Goal: Transaction & Acquisition: Purchase product/service

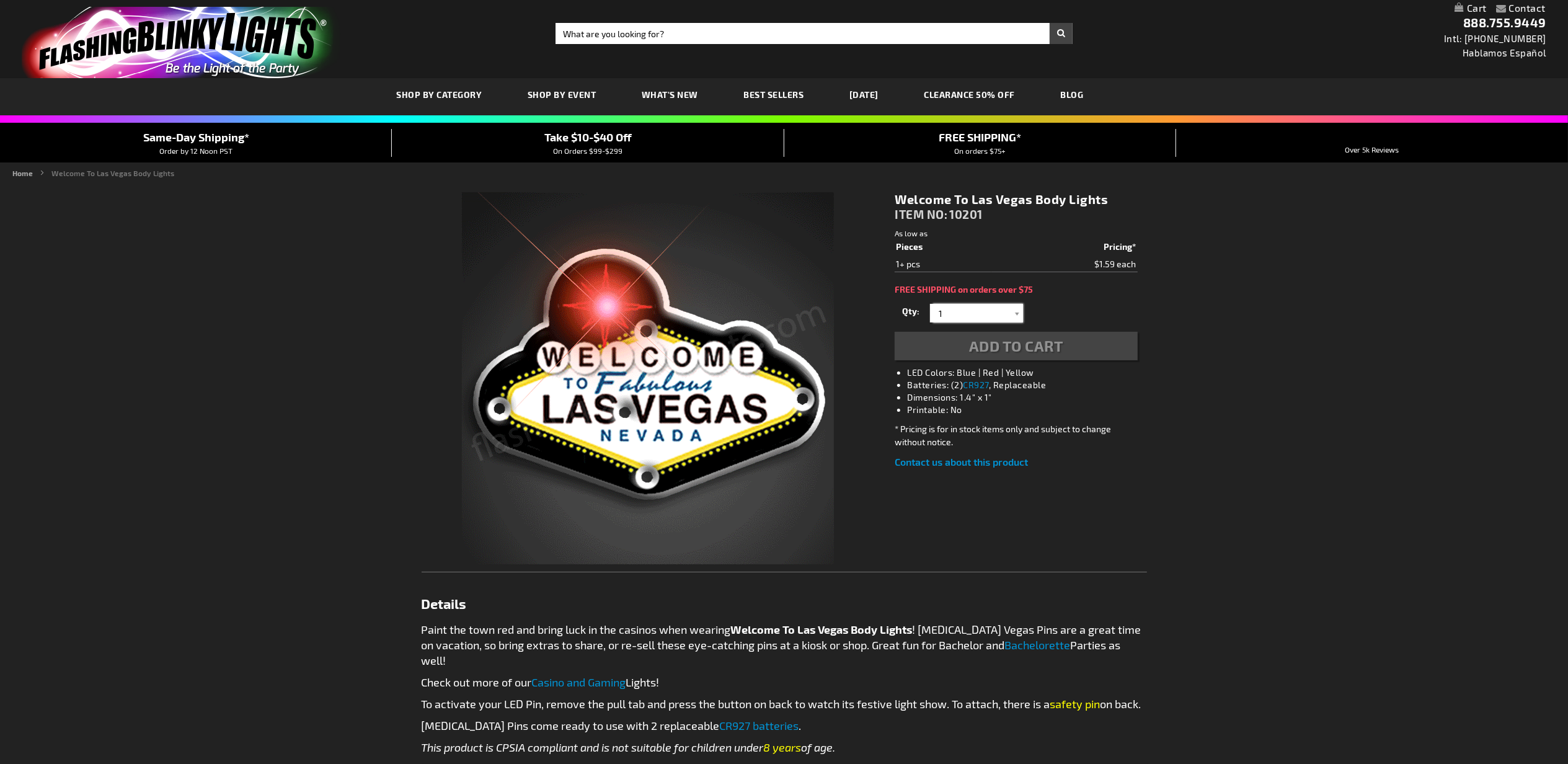
click at [984, 314] on input "1" at bounding box center [978, 313] width 90 height 18
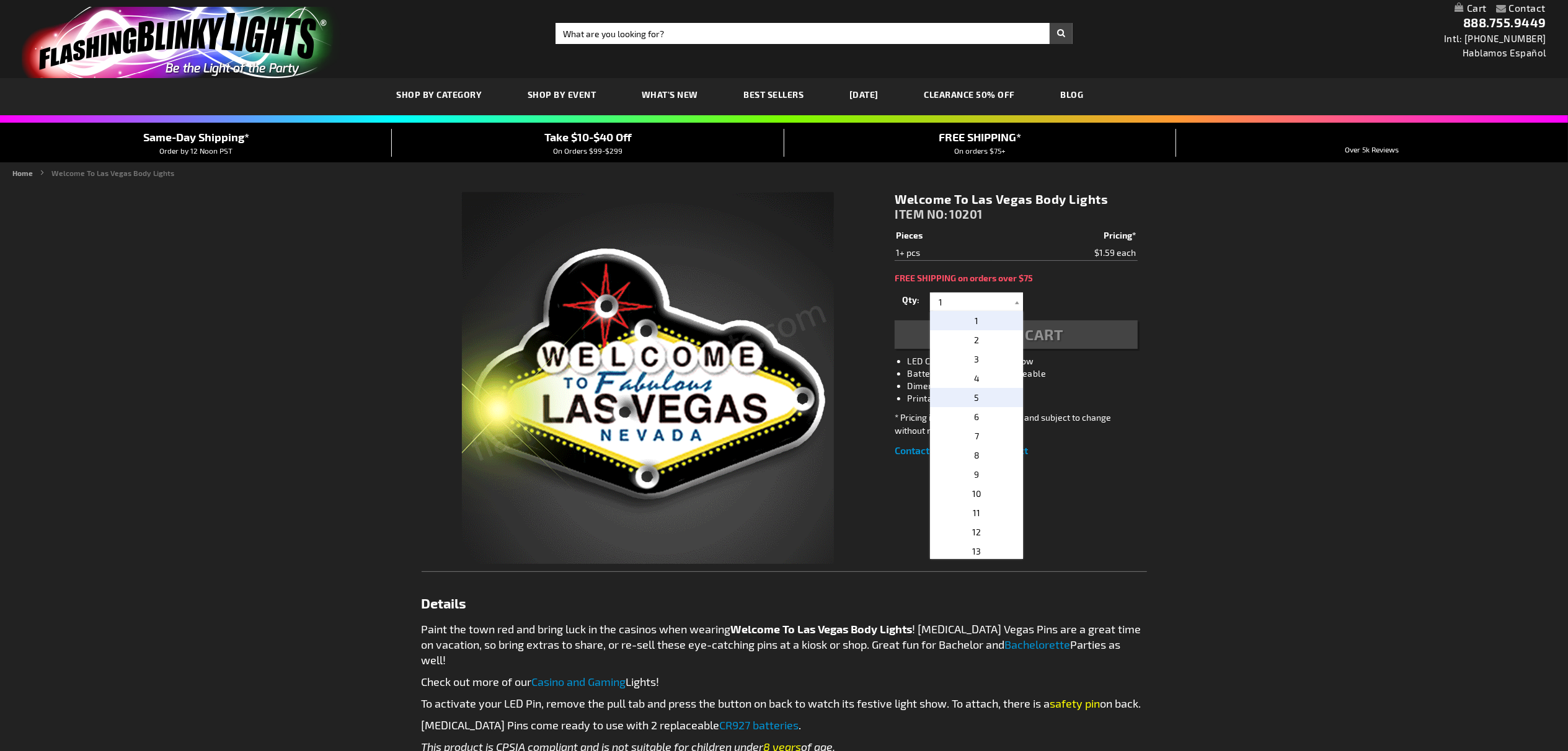
click at [993, 395] on p "5" at bounding box center [977, 397] width 93 height 19
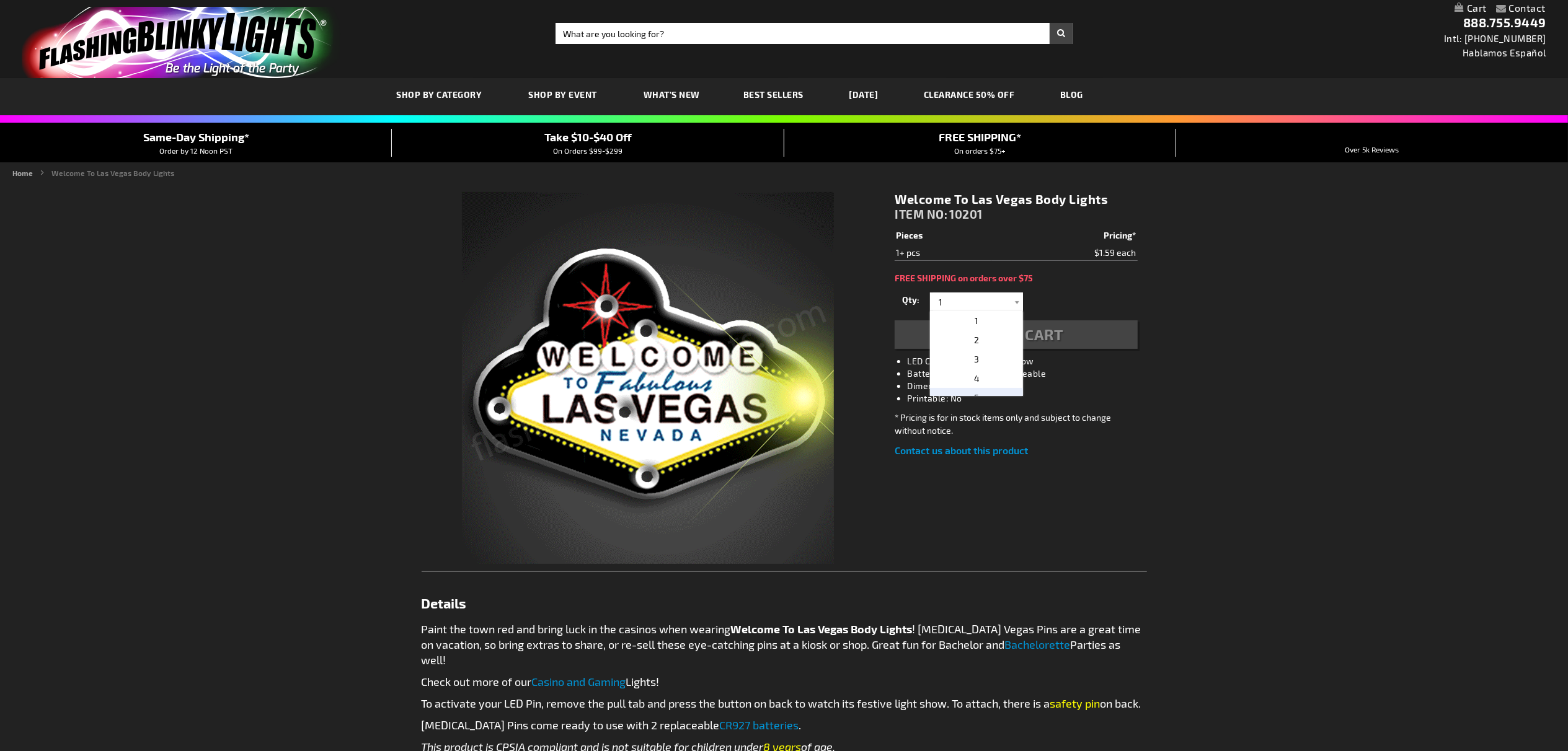
type input "5"
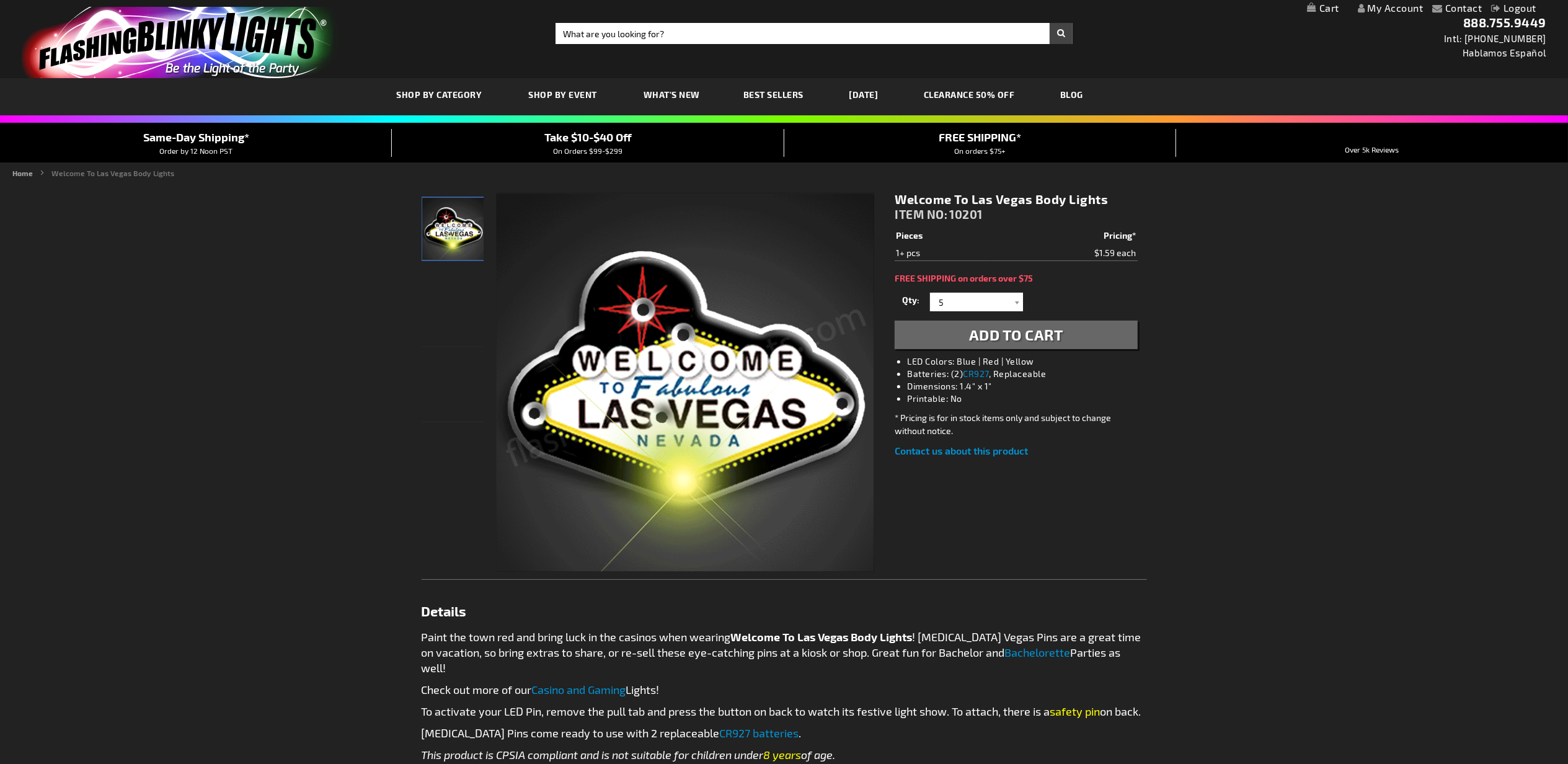
click at [1008, 326] on span "Add to Cart" at bounding box center [1016, 335] width 94 height 18
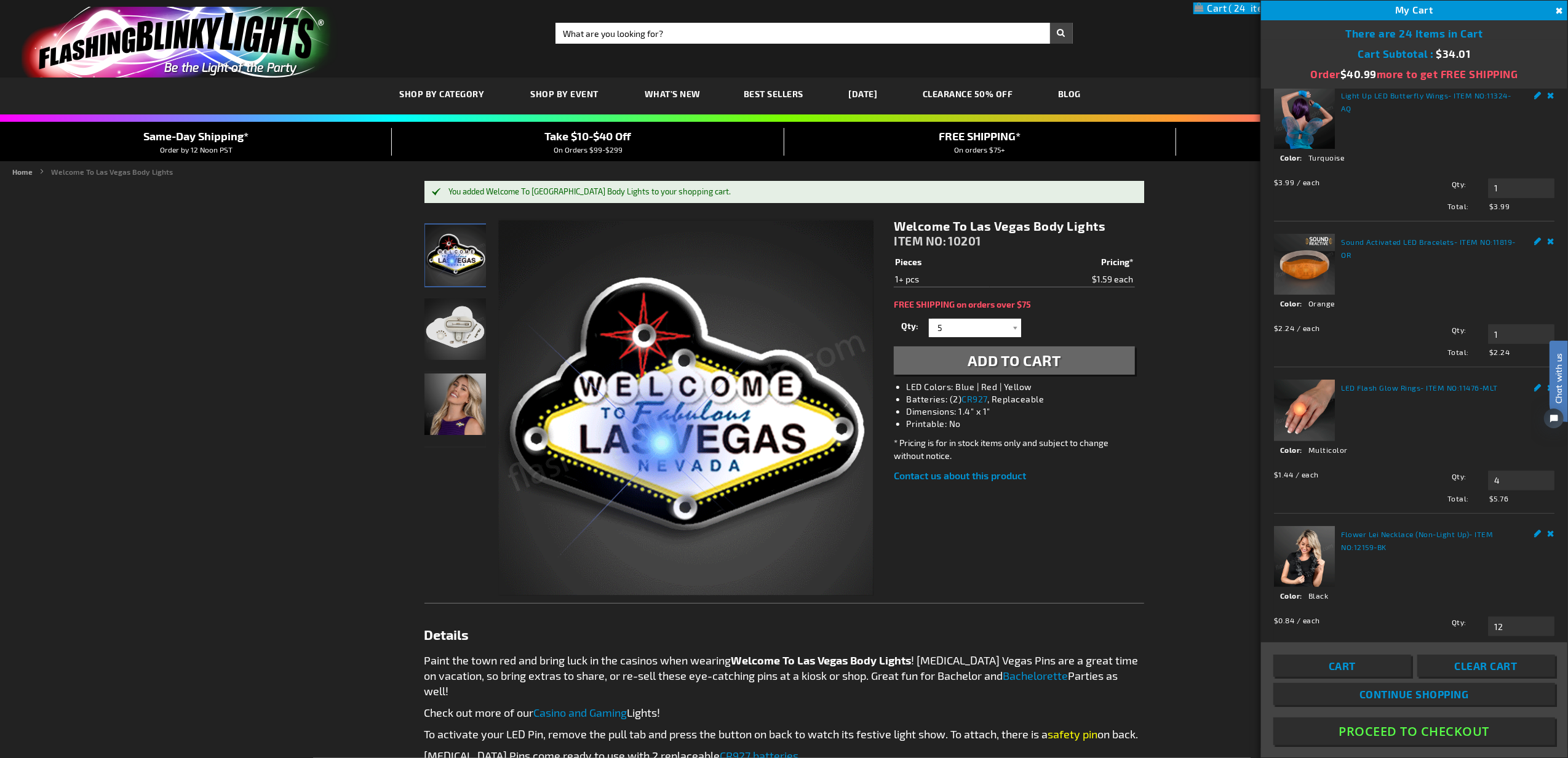
scroll to position [308, 0]
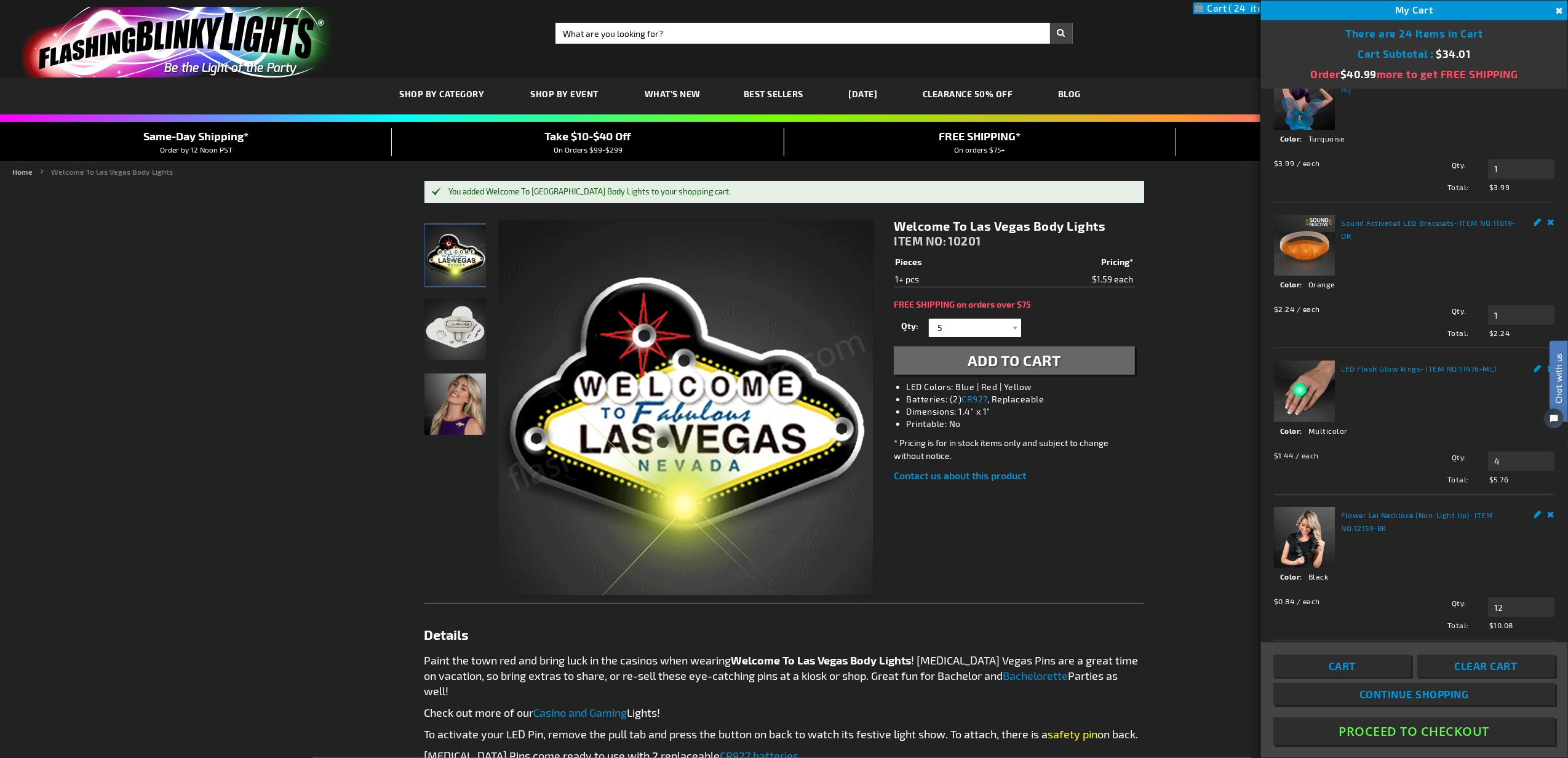
click at [1344, 663] on span "Cart" at bounding box center [1342, 666] width 27 height 13
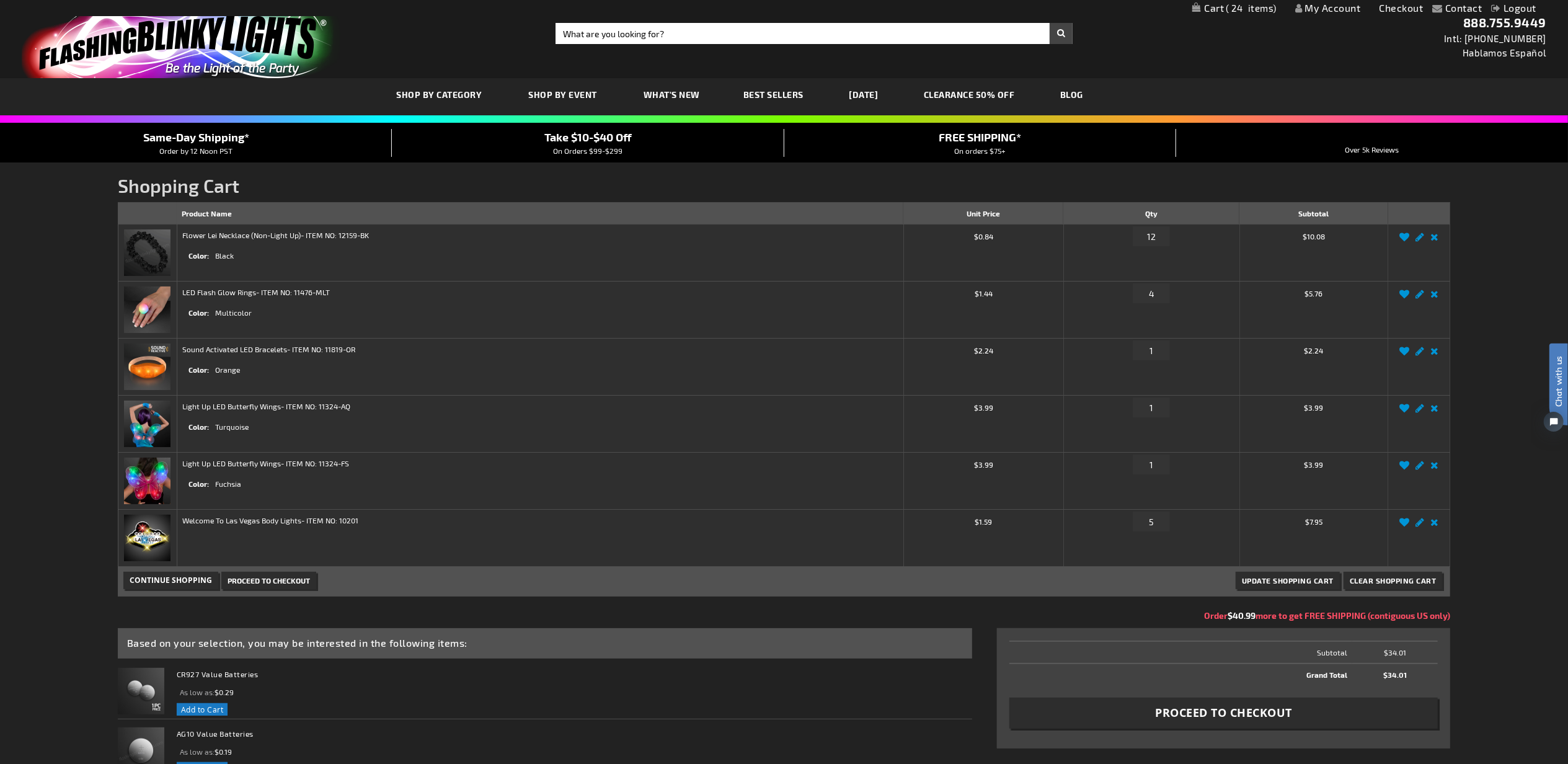
click at [149, 251] on img at bounding box center [147, 253] width 46 height 46
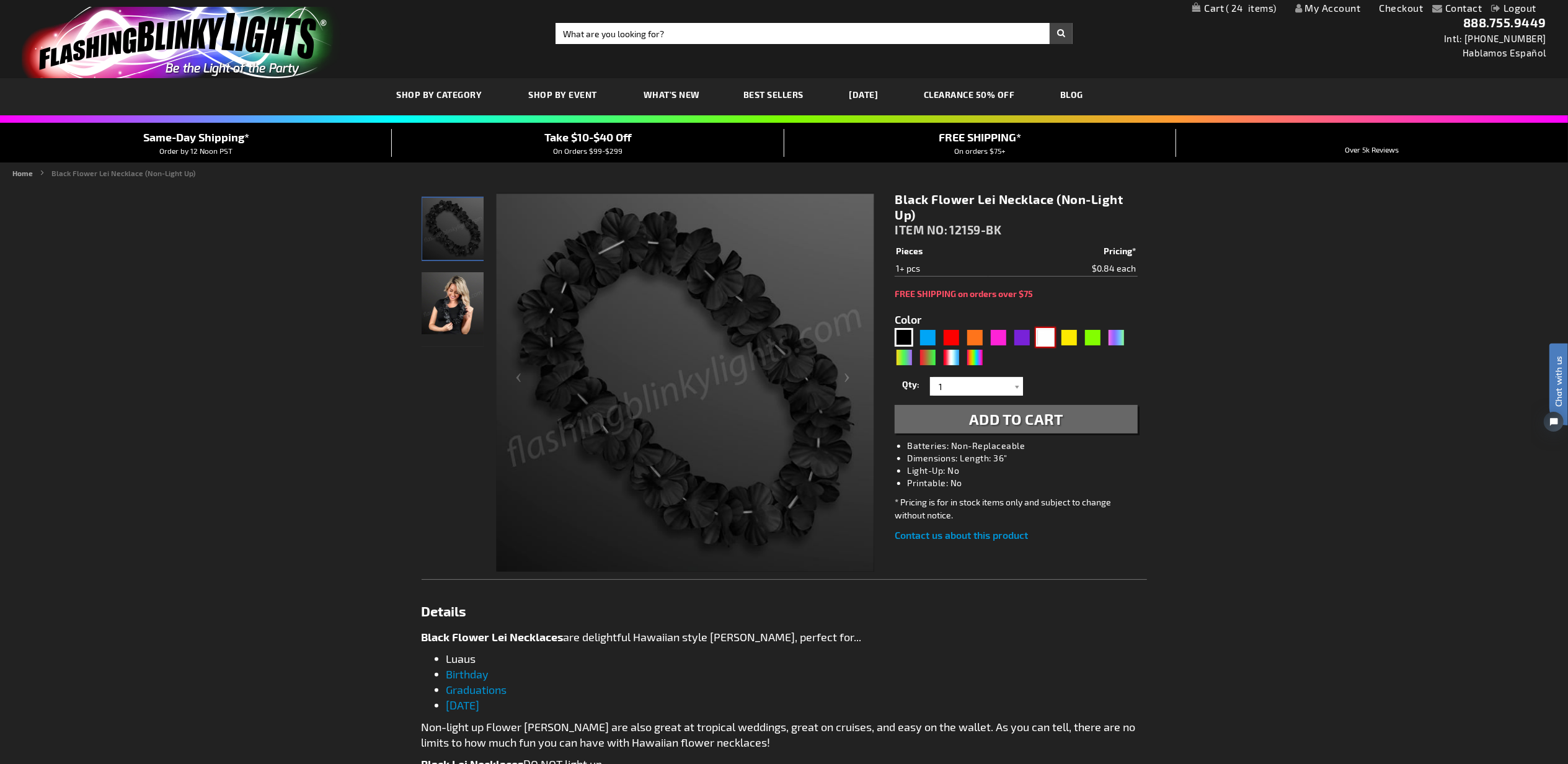
click at [1050, 335] on div "White" at bounding box center [1046, 337] width 18 height 18
type input "5646"
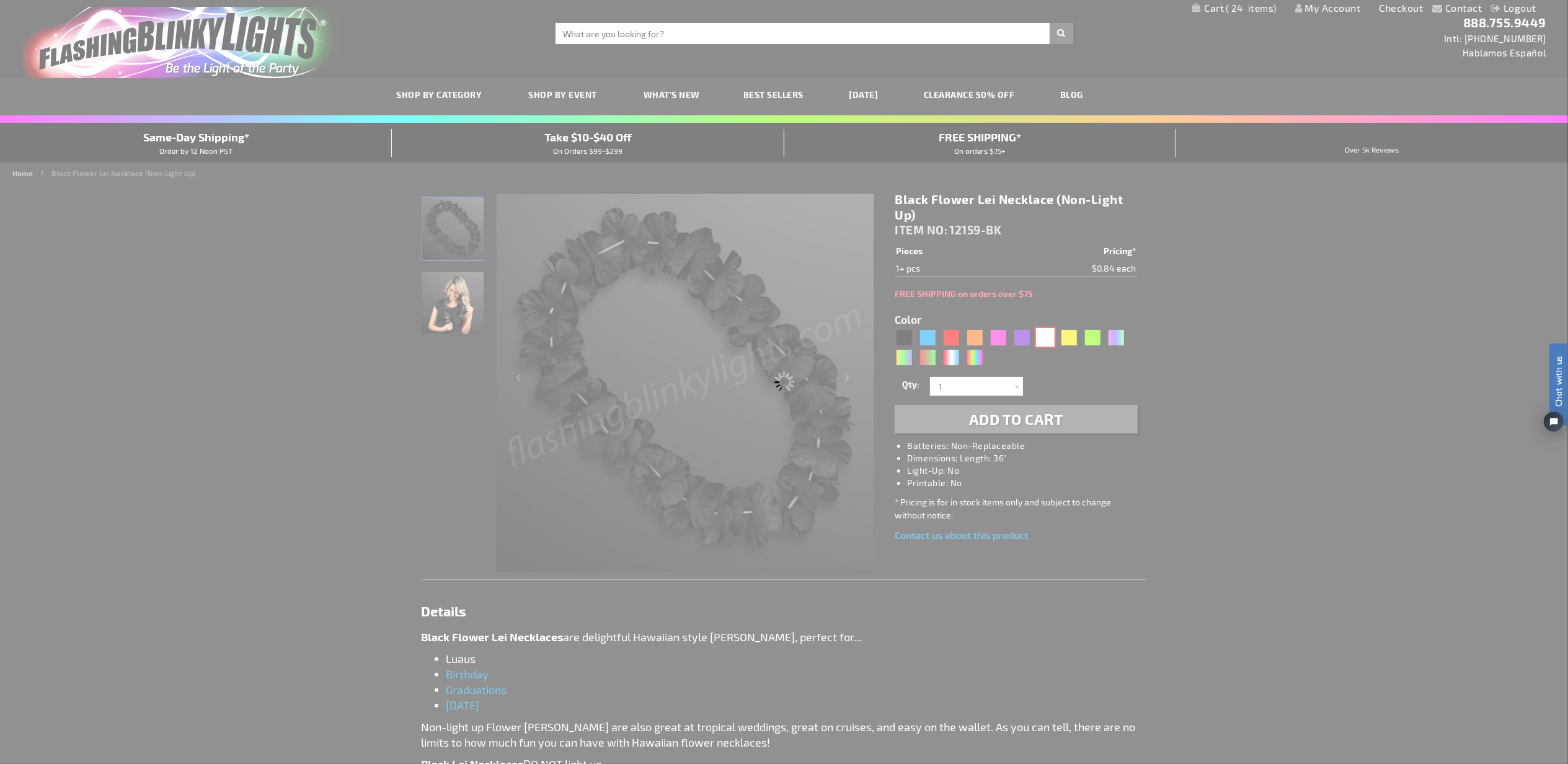
type input "12159-WT"
type input "Customize - White Flower Lei Necklace (Non-Light Up) - ITEM NO: 12159-WT"
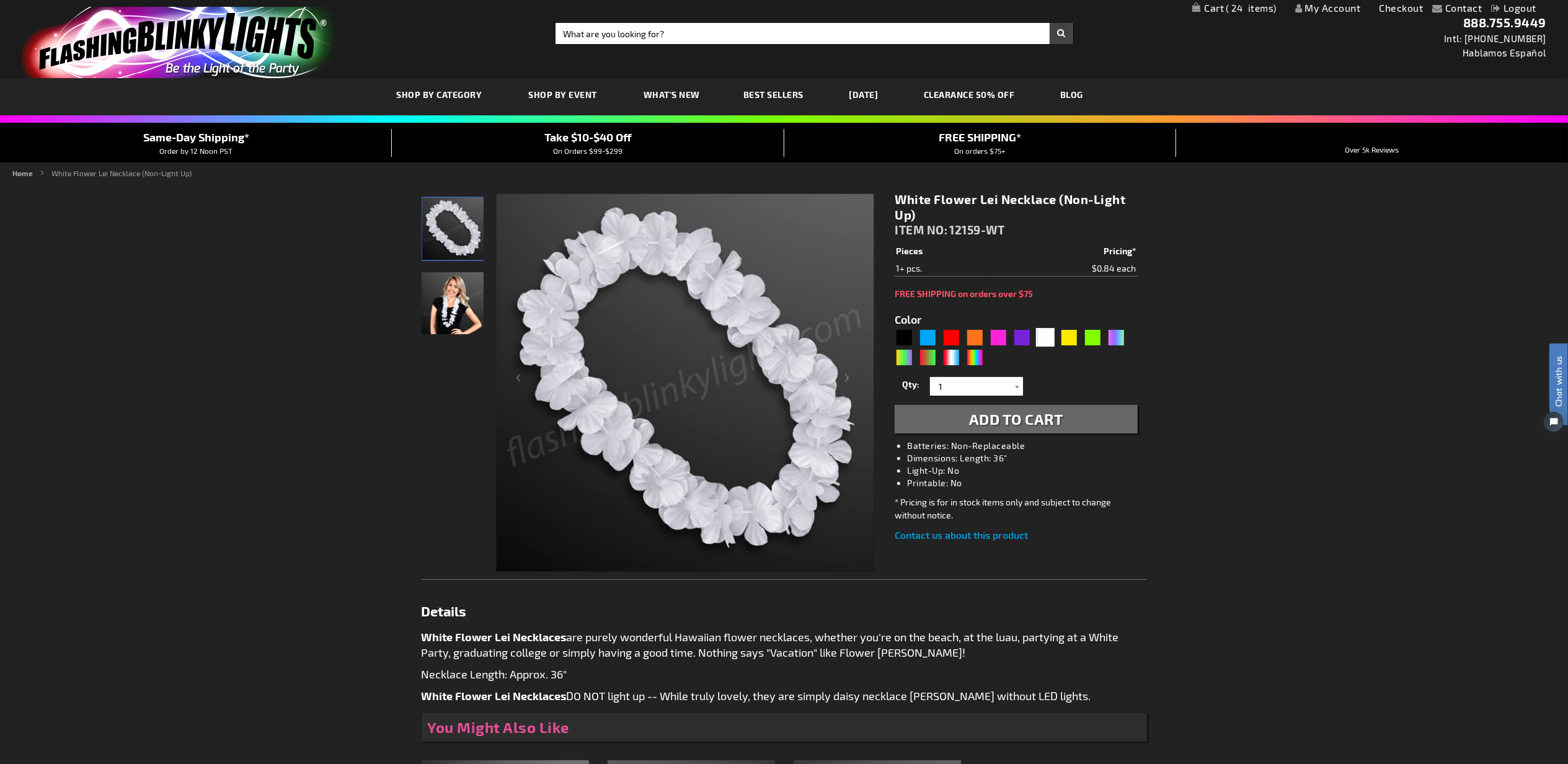
click at [963, 235] on span "12159-WT" at bounding box center [977, 230] width 55 height 14
drag, startPoint x: 963, startPoint y: 235, endPoint x: 1001, endPoint y: 232, distance: 38.1
click at [1001, 232] on span "12159-WT" at bounding box center [977, 230] width 55 height 14
copy span "12159-WT"
click at [973, 385] on input "1" at bounding box center [978, 386] width 90 height 18
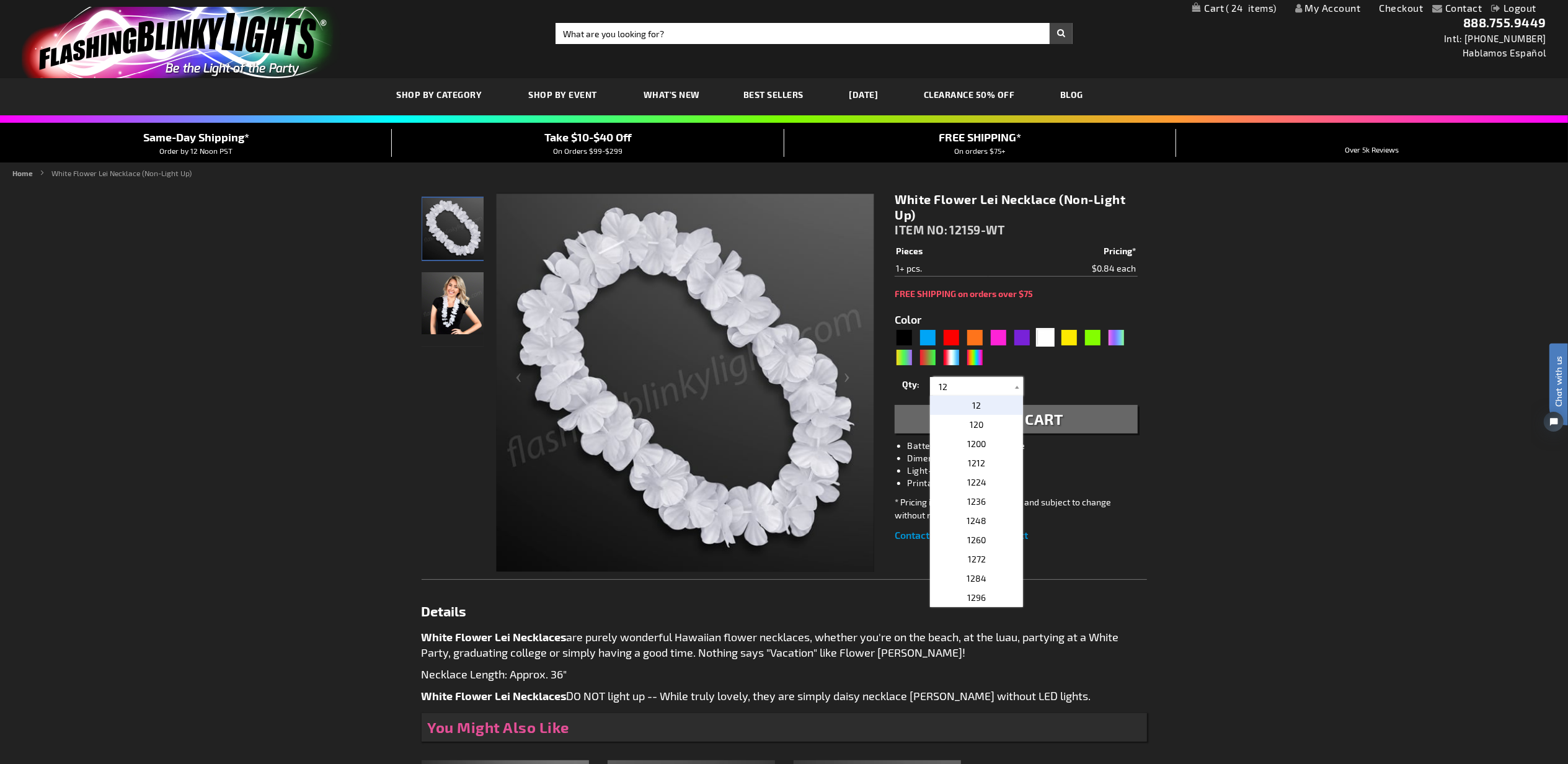
type input "12"
click at [1057, 422] on span "Add to Cart" at bounding box center [1016, 419] width 94 height 18
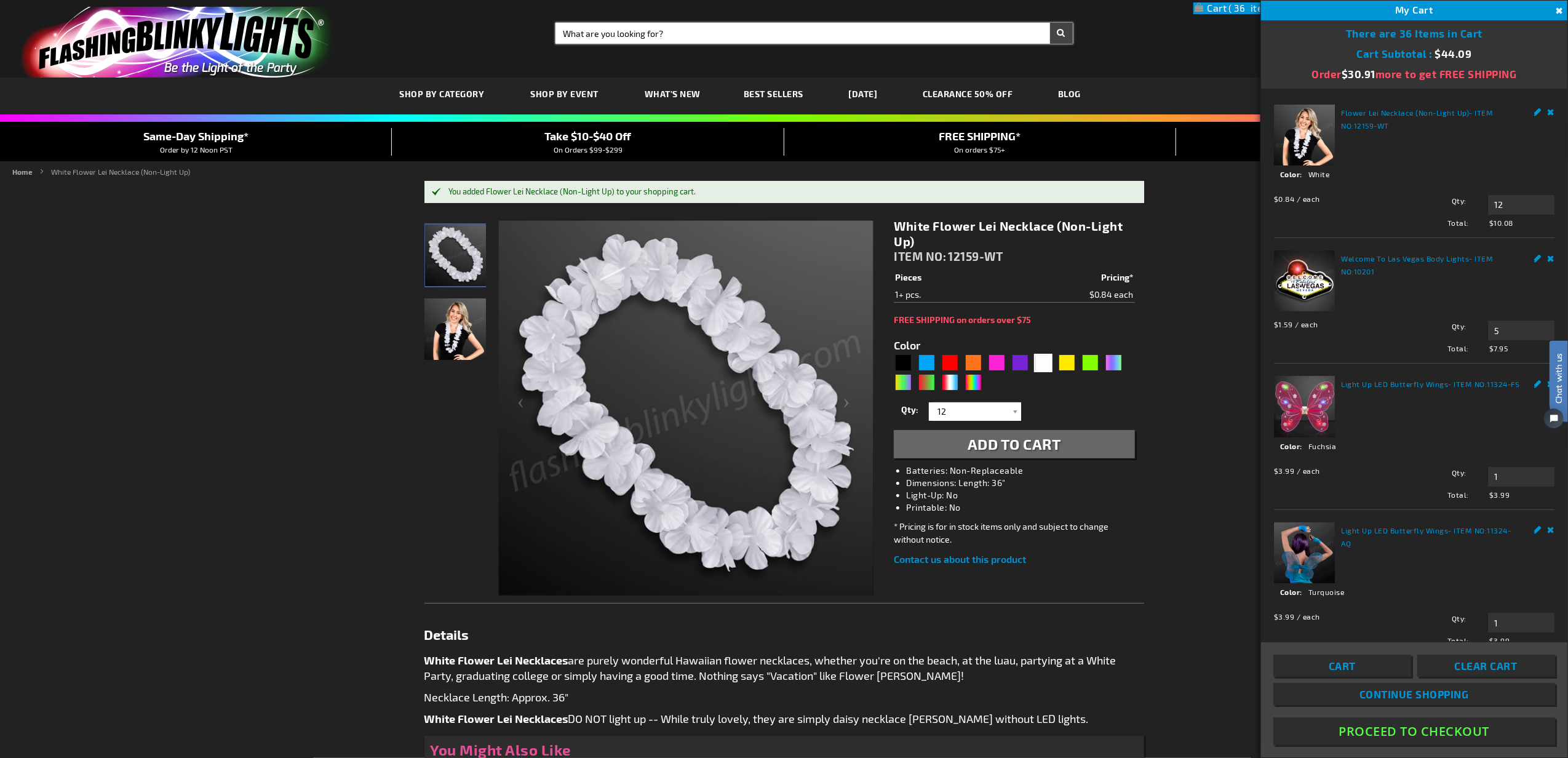
click at [683, 32] on input "Search" at bounding box center [814, 33] width 518 height 21
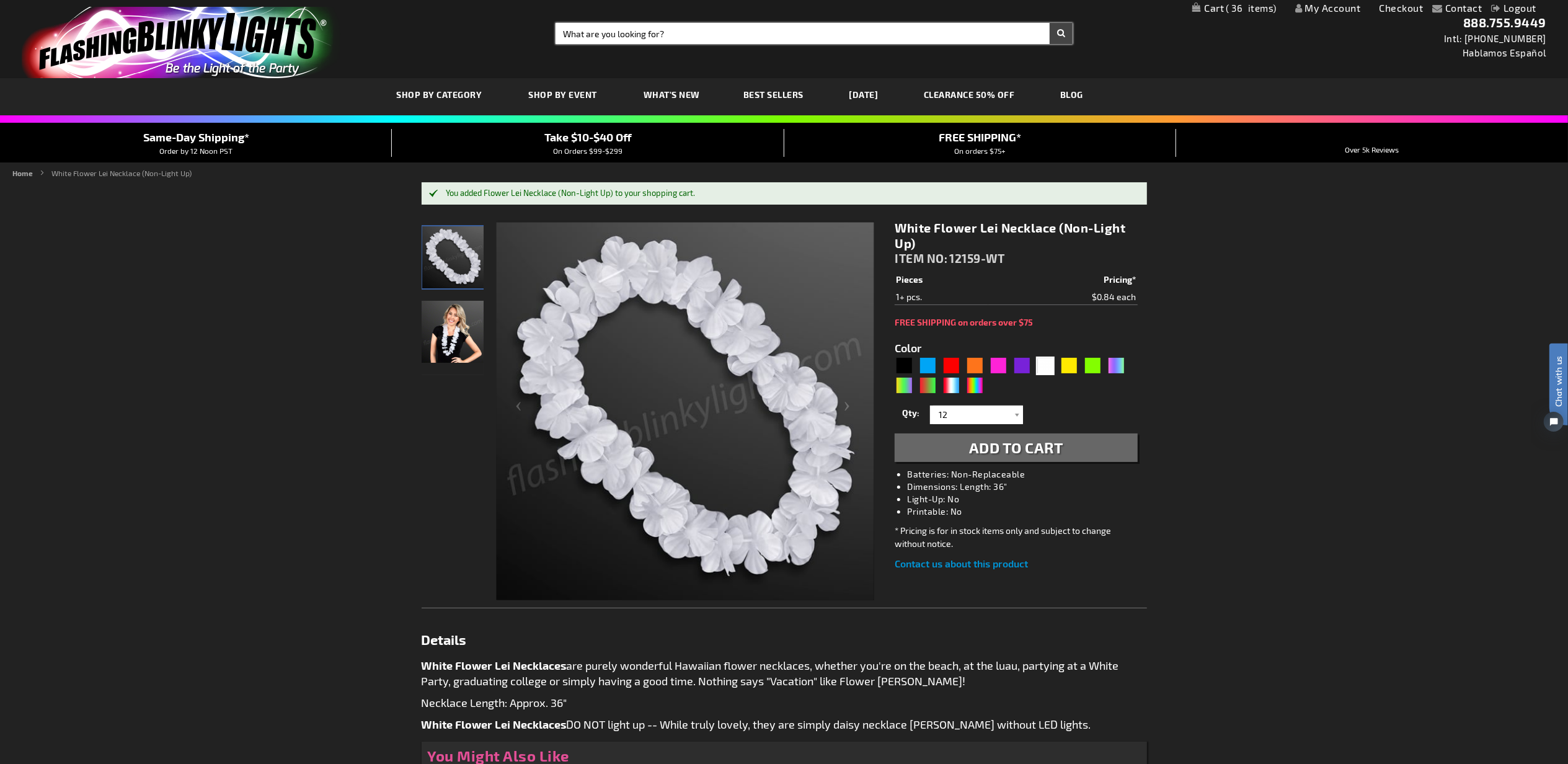
click at [687, 32] on input "Search" at bounding box center [814, 34] width 518 height 21
type input "orbit"
click at [1050, 23] on button "Search" at bounding box center [1061, 34] width 23 height 21
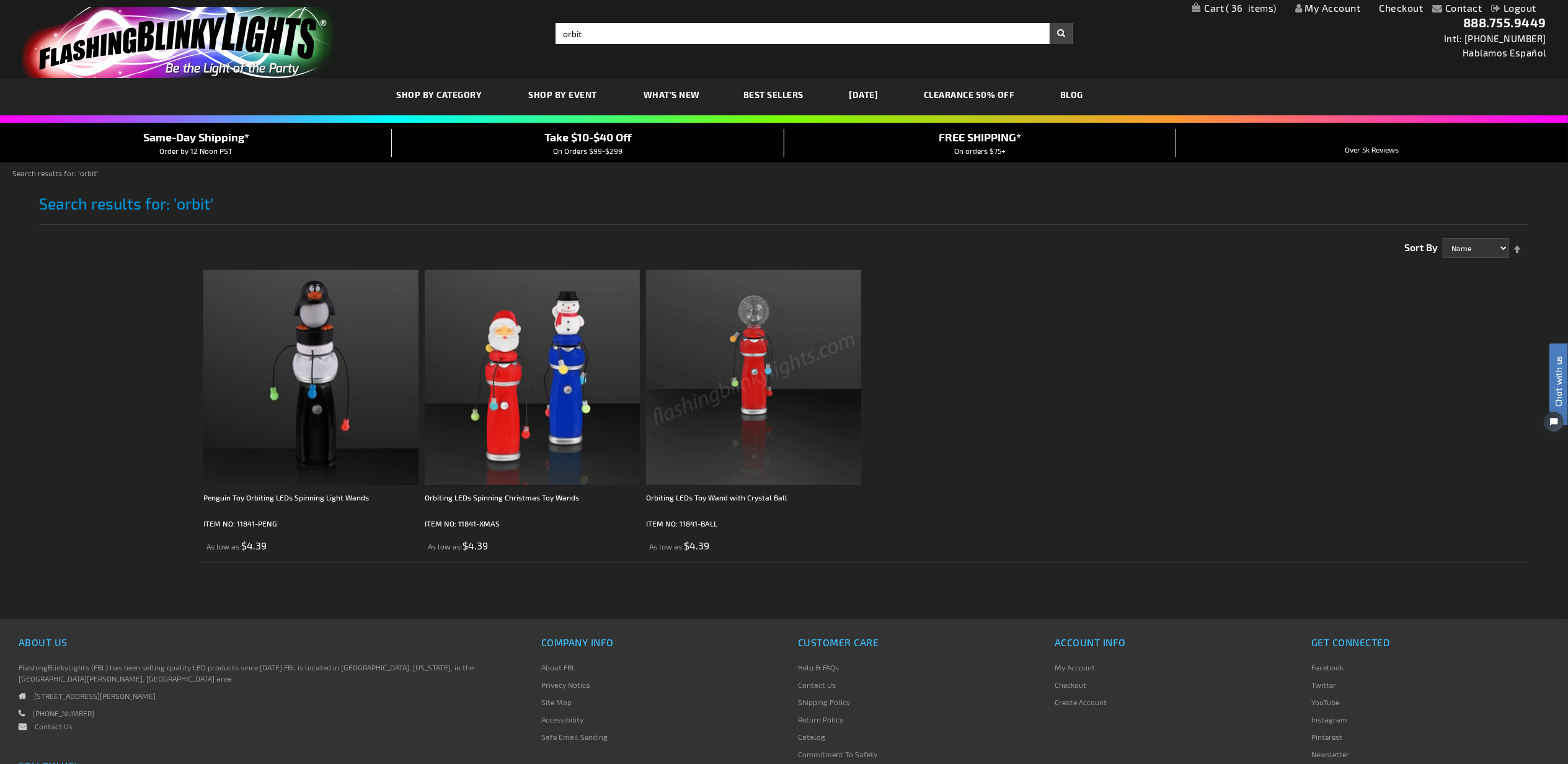
click at [760, 355] on img at bounding box center [753, 377] width 215 height 215
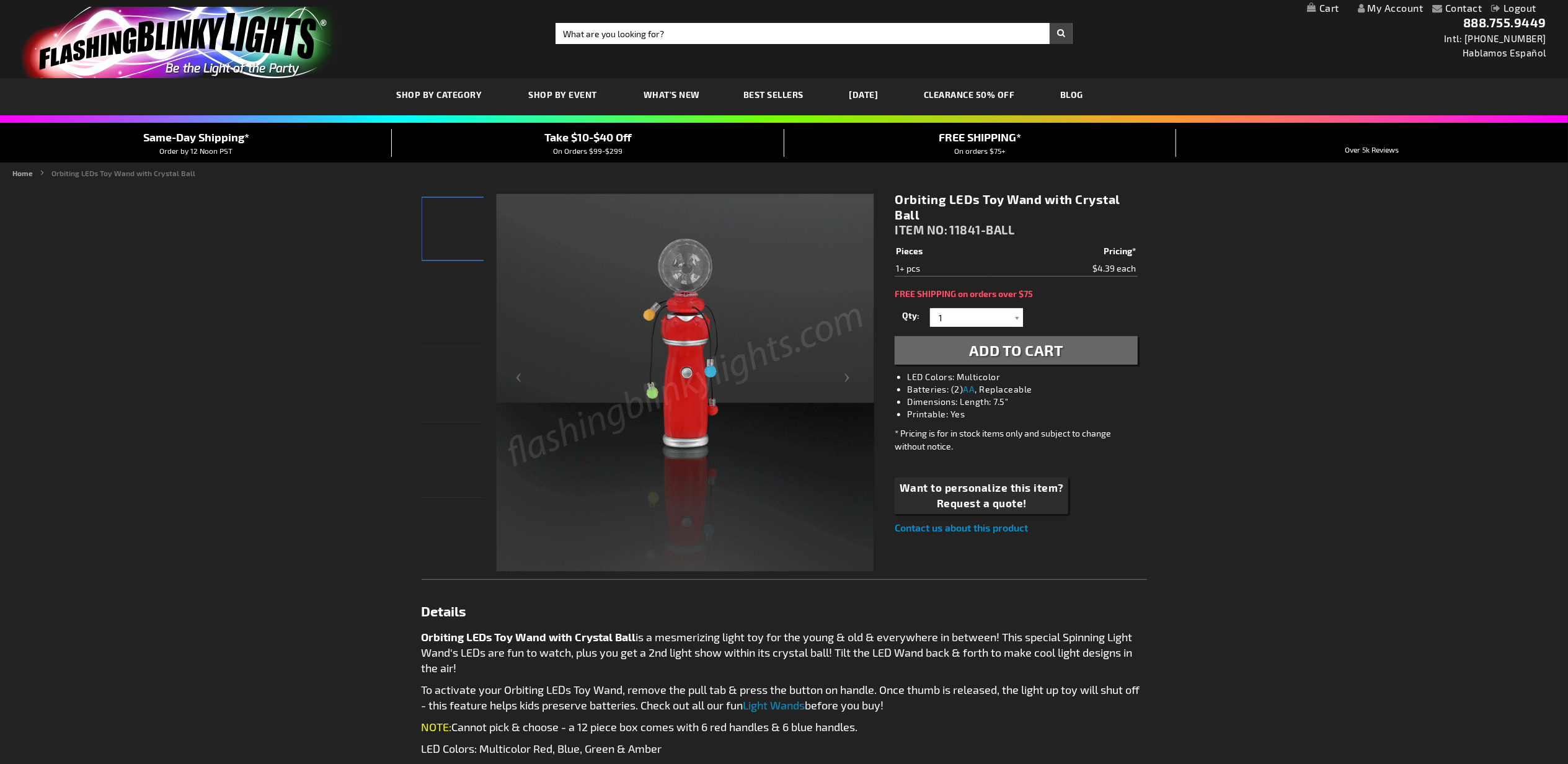
click at [1020, 353] on span "Add to Cart" at bounding box center [1016, 350] width 94 height 18
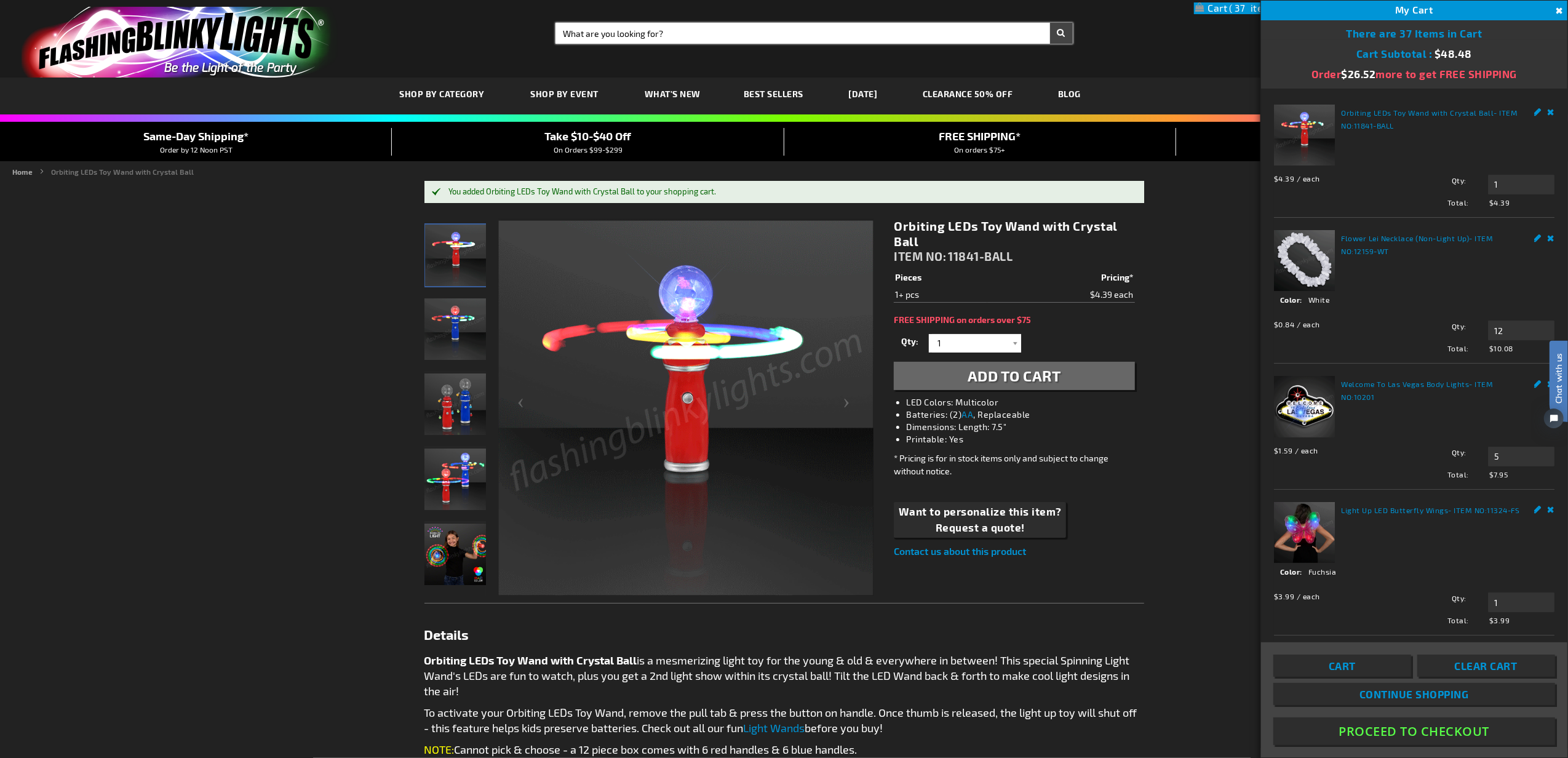
click at [660, 36] on input "Search" at bounding box center [814, 33] width 518 height 21
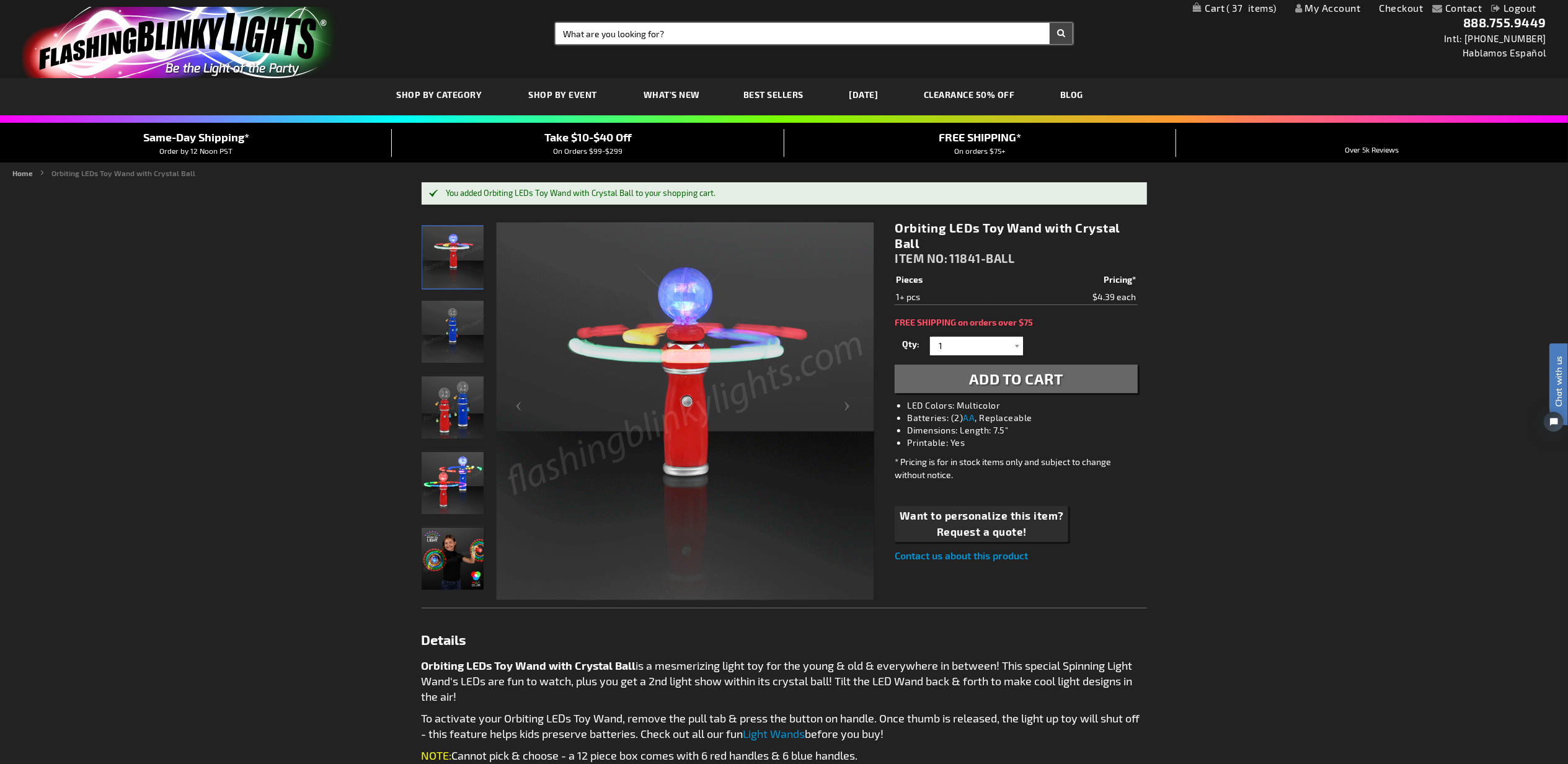
click at [666, 36] on input "Search" at bounding box center [814, 34] width 518 height 21
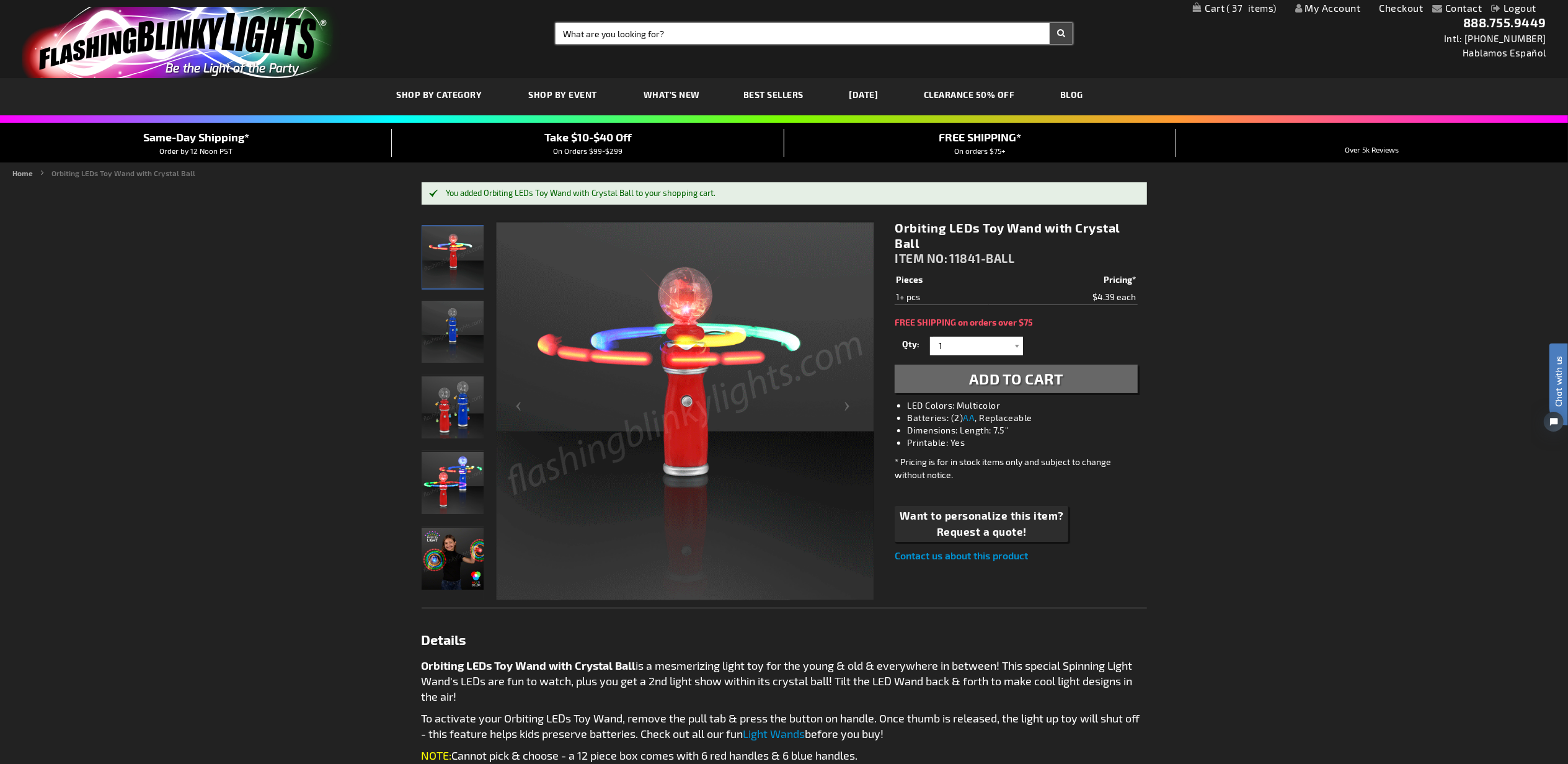
click at [666, 36] on input "Search" at bounding box center [814, 34] width 518 height 21
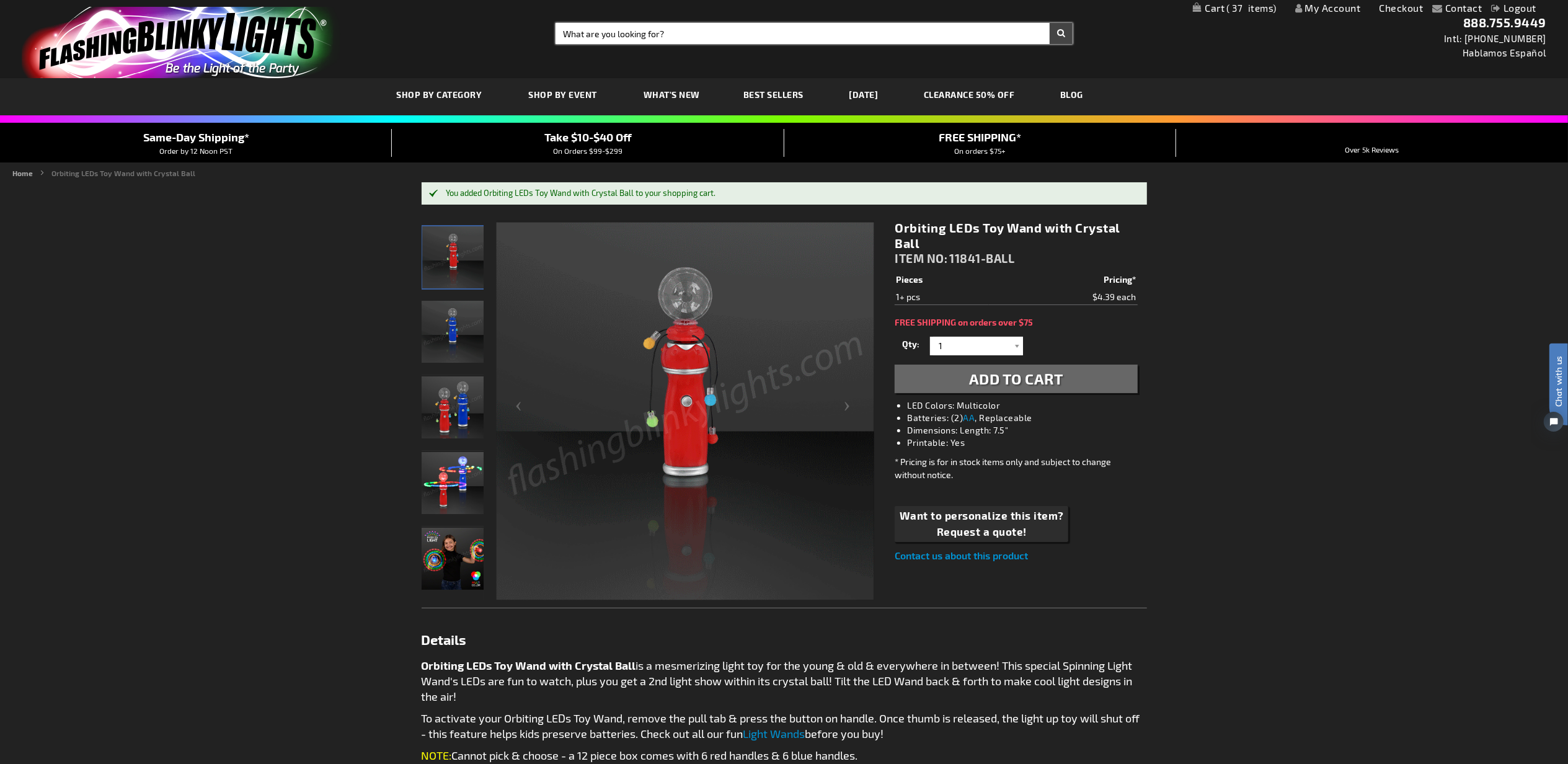
click at [666, 36] on input "Search" at bounding box center [814, 34] width 518 height 21
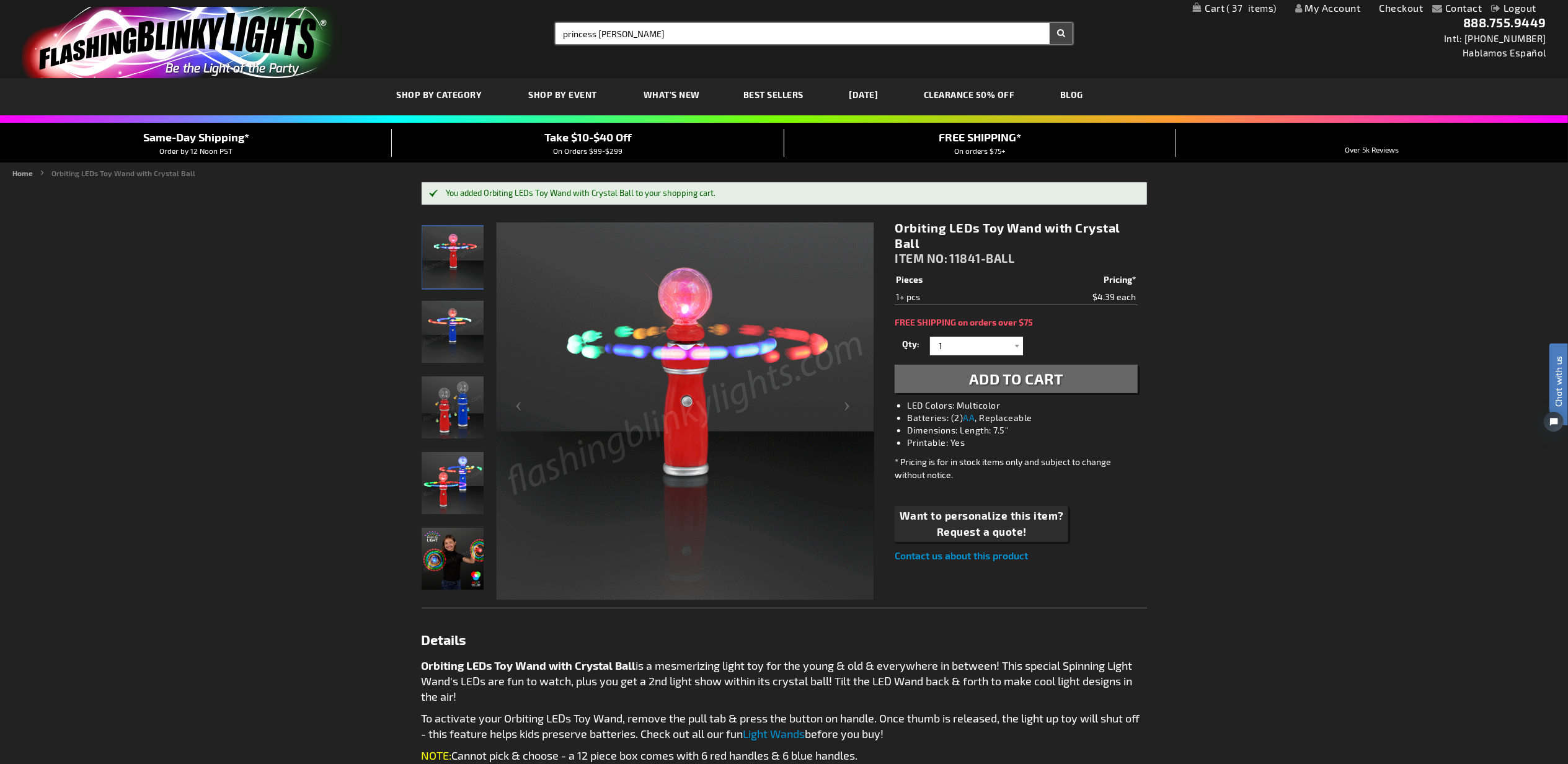
type input "princess wand"
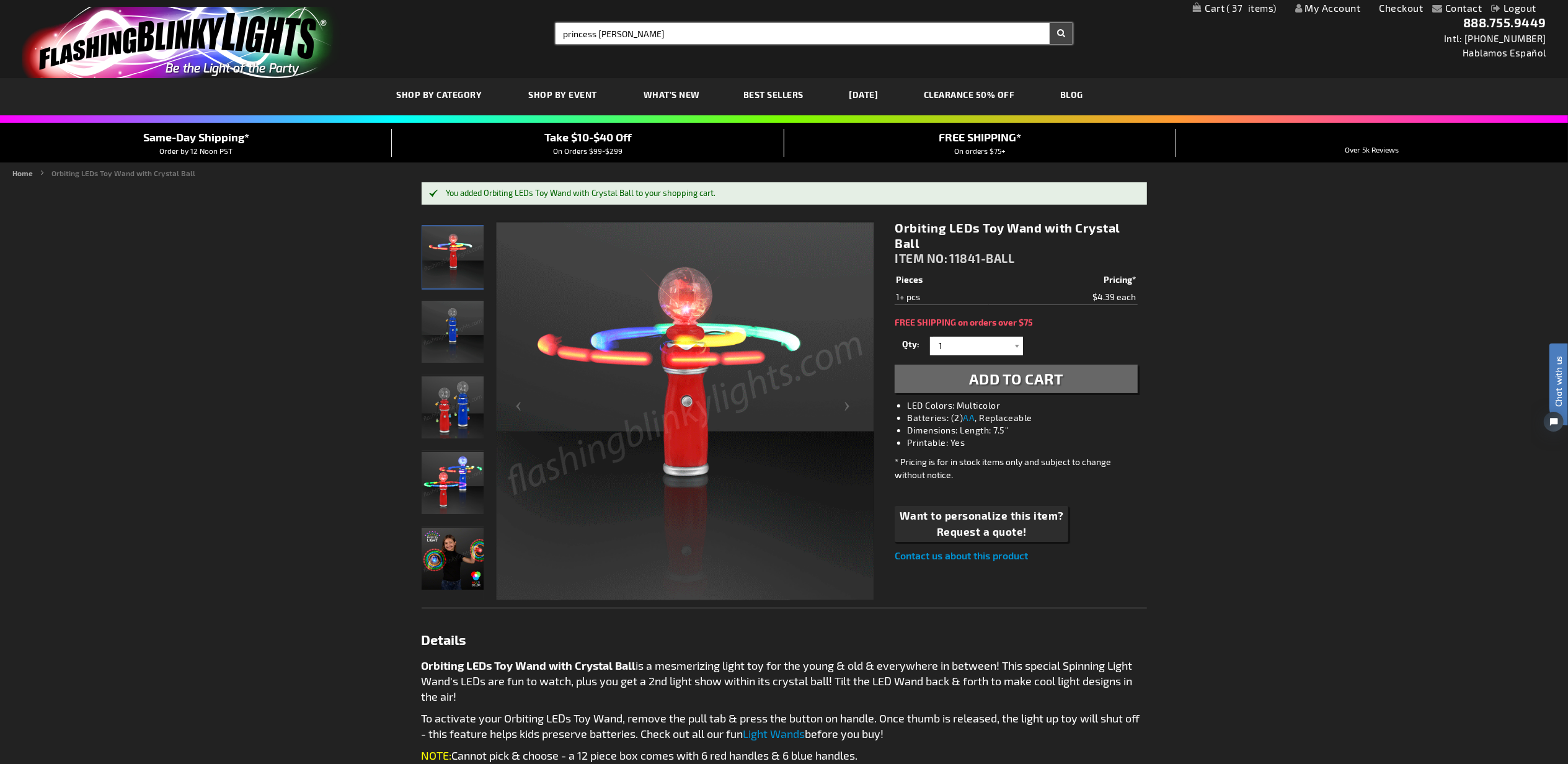
click at [1050, 23] on button "Search" at bounding box center [1061, 34] width 23 height 21
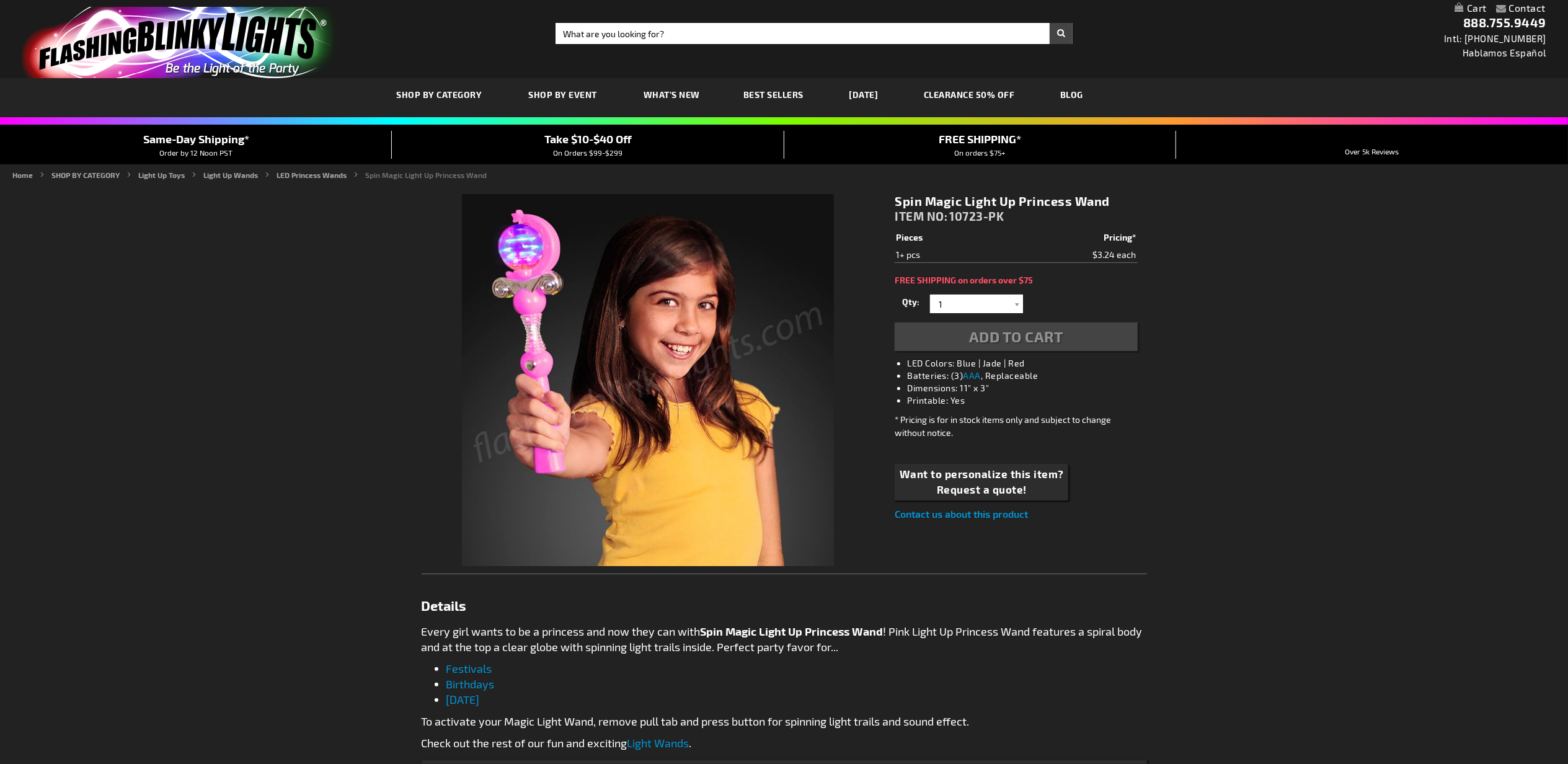
click at [1020, 338] on span "Add to Cart" at bounding box center [1016, 336] width 94 height 18
